Goal: Task Accomplishment & Management: Manage account settings

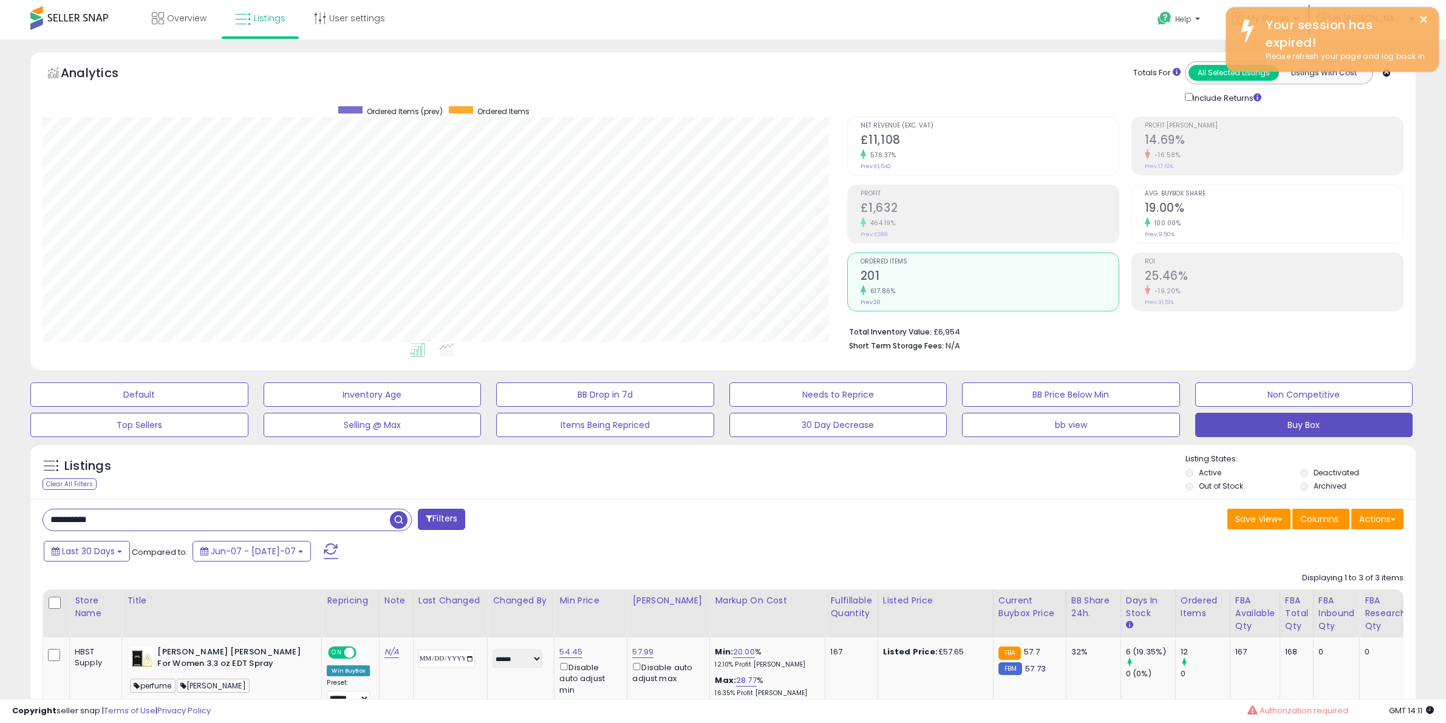
select select "*******"
select select "******"
select select "**"
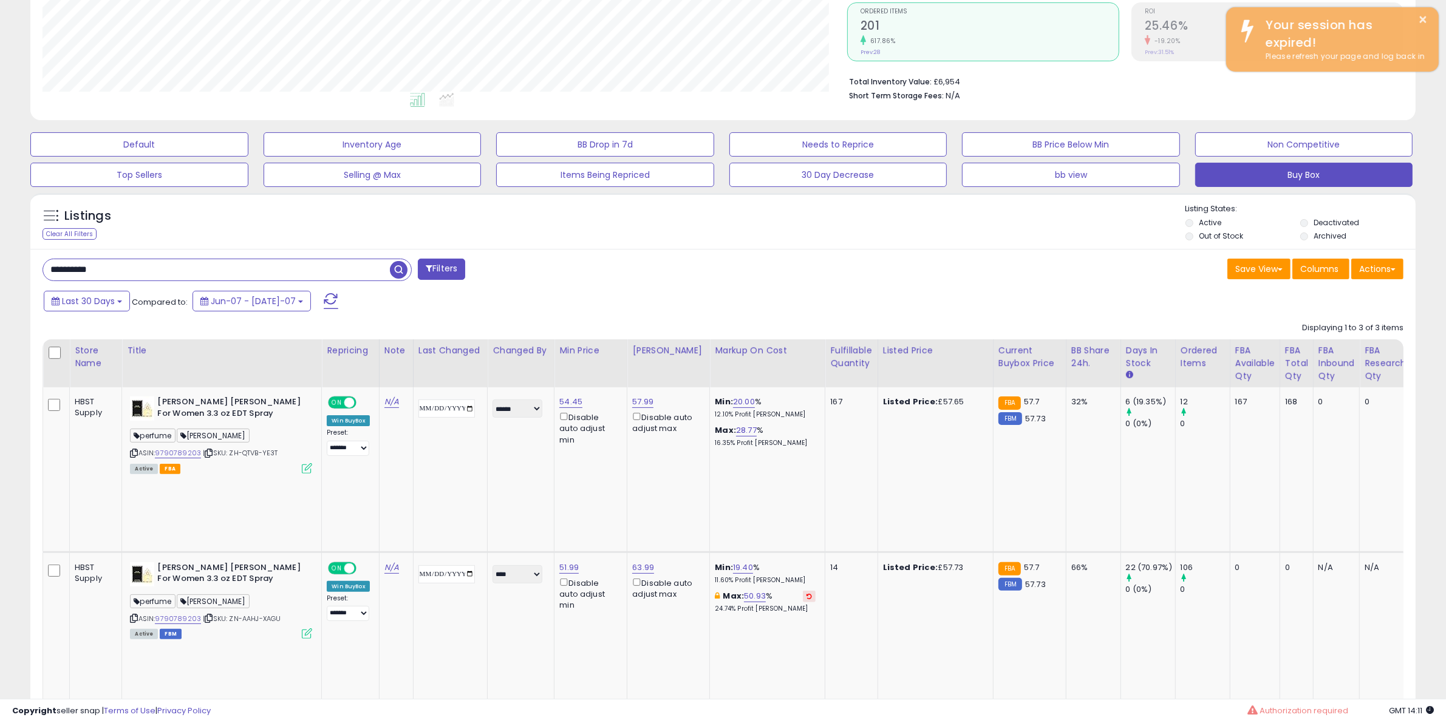
scroll to position [225, 0]
